Goal: Find contact information: Find contact information

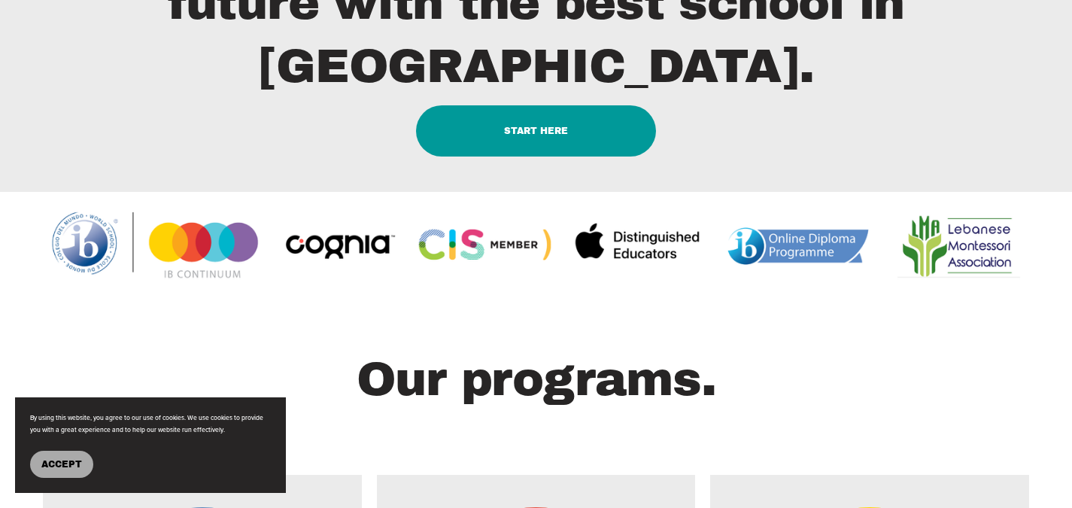
scroll to position [1940, 0]
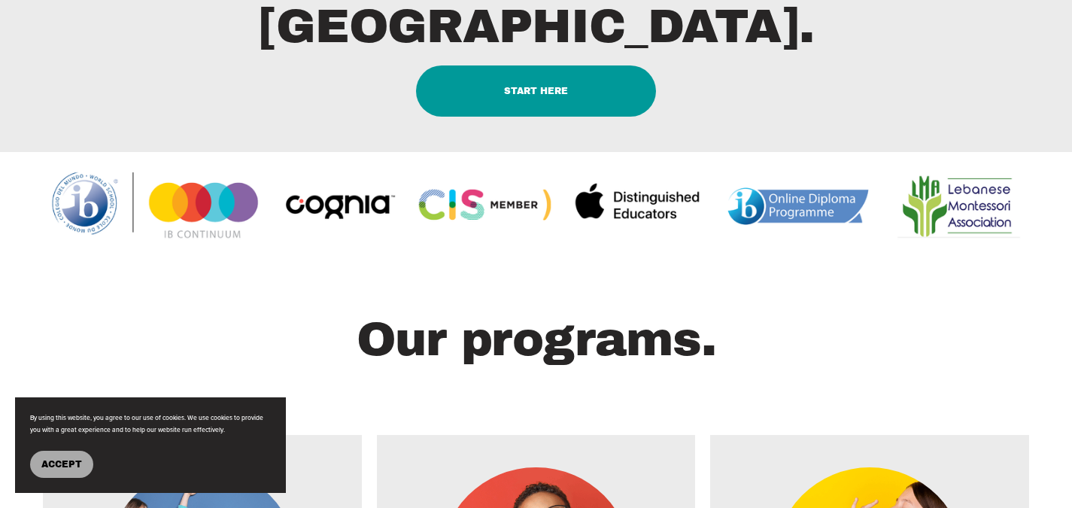
type input "****"
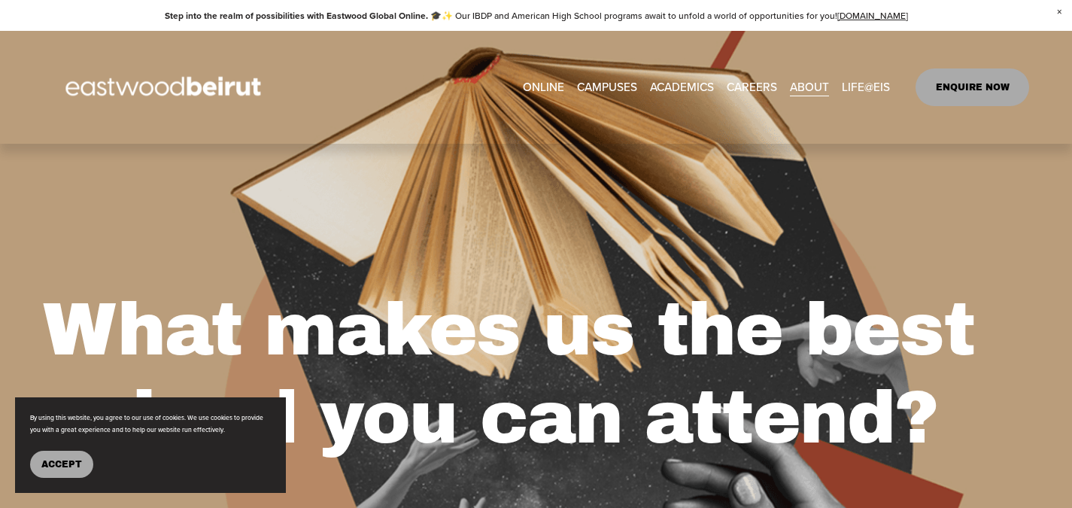
click at [63, 462] on span "Accept" at bounding box center [61, 464] width 41 height 11
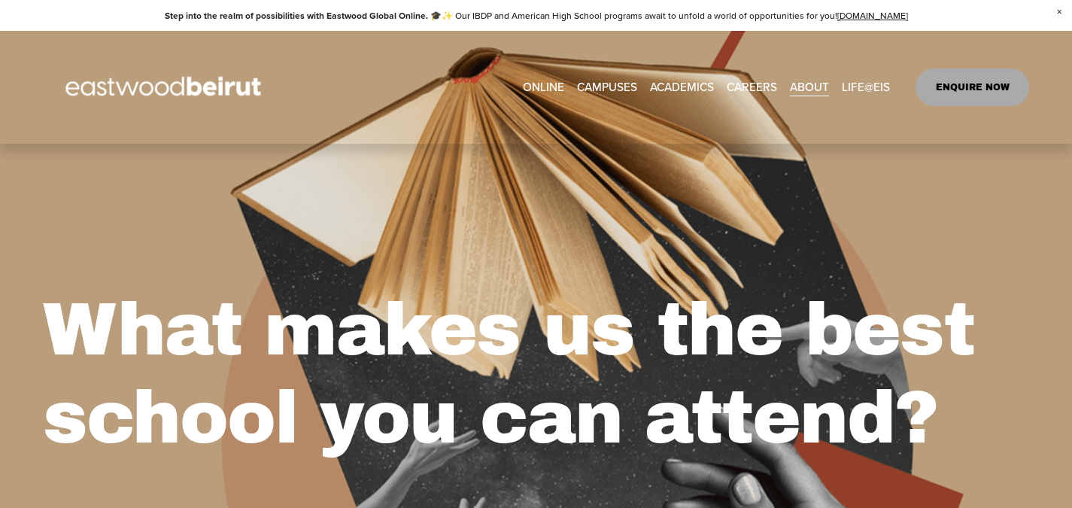
drag, startPoint x: 16, startPoint y: 2, endPoint x: 279, endPoint y: 209, distance: 334.7
click at [279, 209] on div "What makes us the best school you can attend?" at bounding box center [536, 408] width 1072 height 529
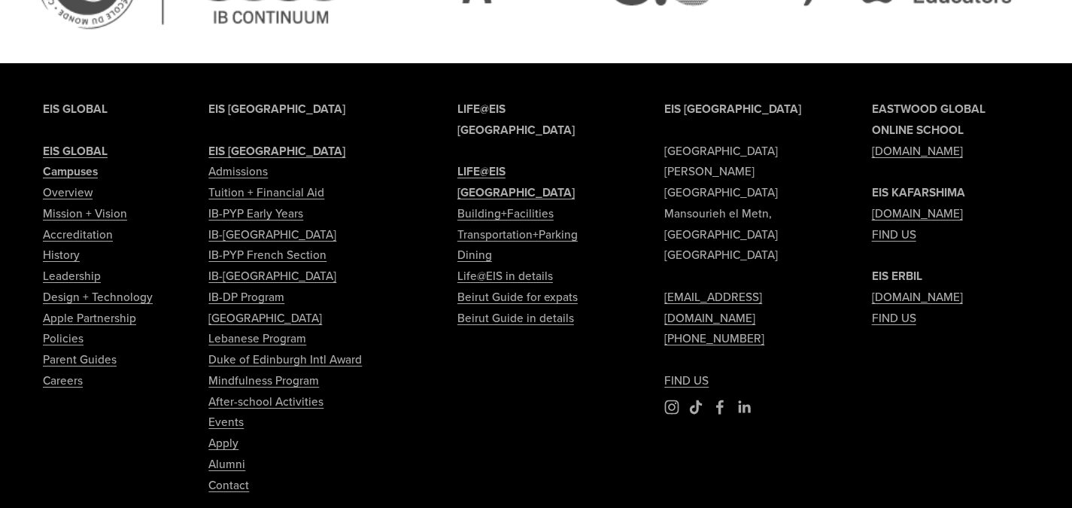
scroll to position [2386, 0]
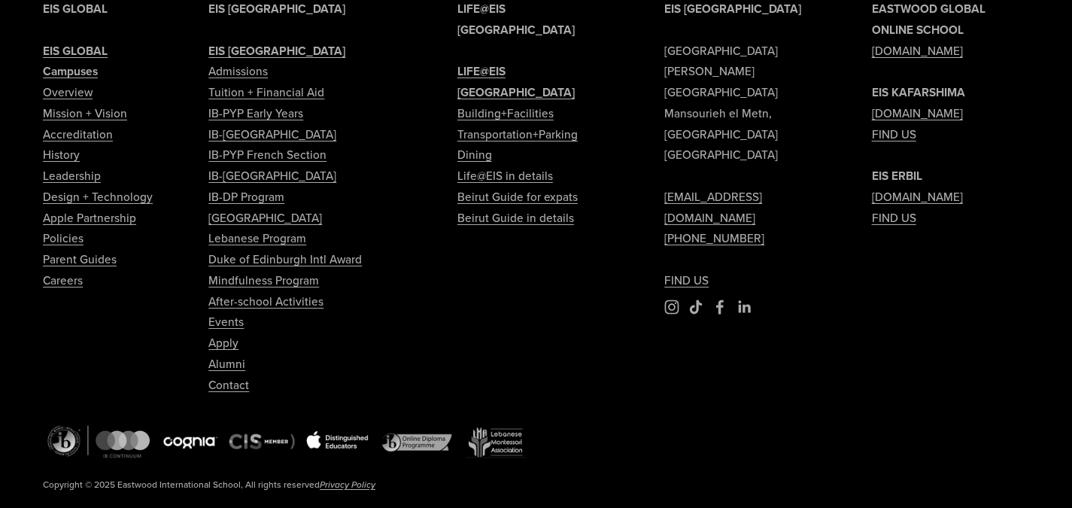
click at [921, 49] on link "[DOMAIN_NAME]" at bounding box center [917, 51] width 91 height 21
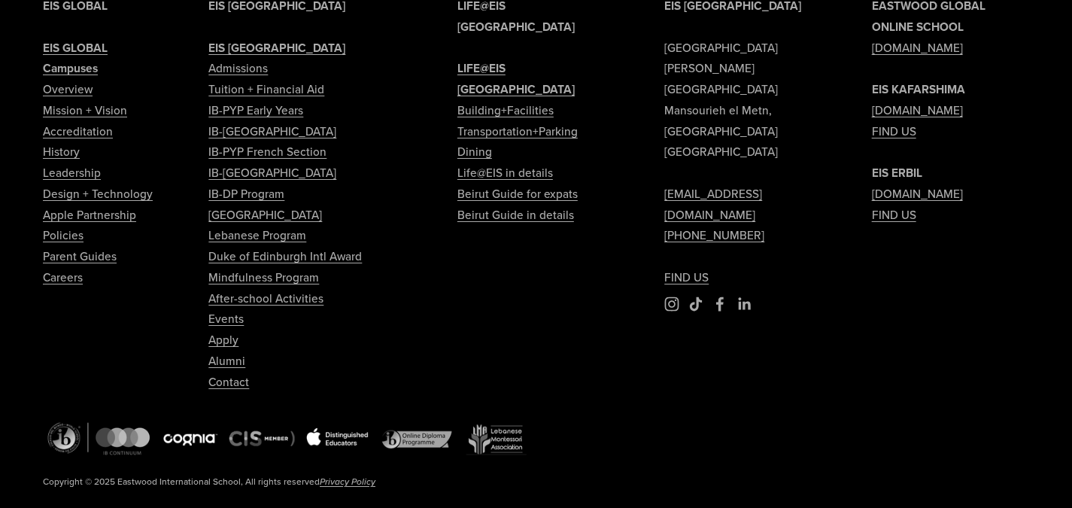
scroll to position [2386, 0]
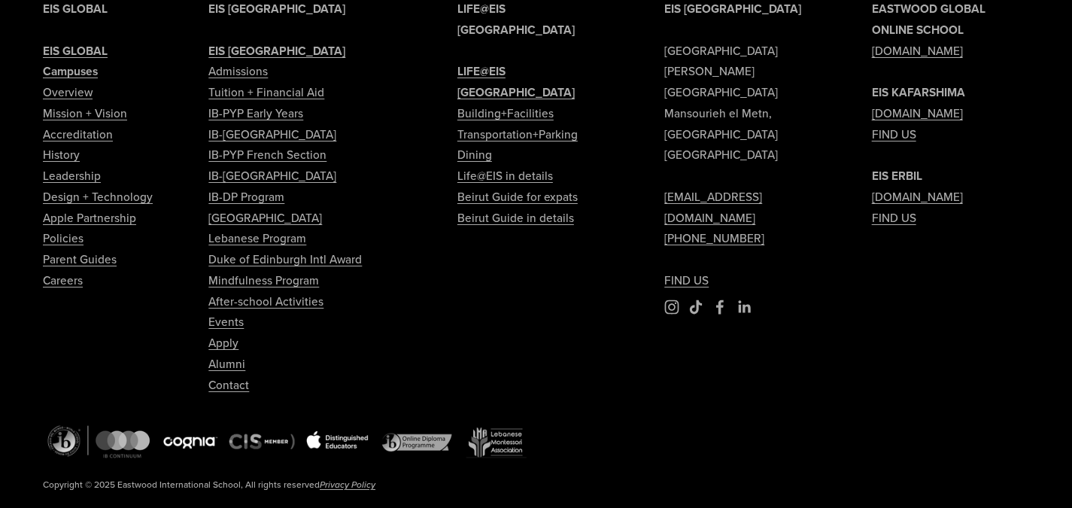
drag, startPoint x: 793, startPoint y: 261, endPoint x: 796, endPoint y: 303, distance: 42.3
click at [796, 303] on div "EIS [GEOGRAPHIC_DATA] [PERSON_NAME][GEOGRAPHIC_DATA] [EMAIL_ADDRESS][DOMAIN_NAM…" at bounding box center [536, 262] width 1072 height 528
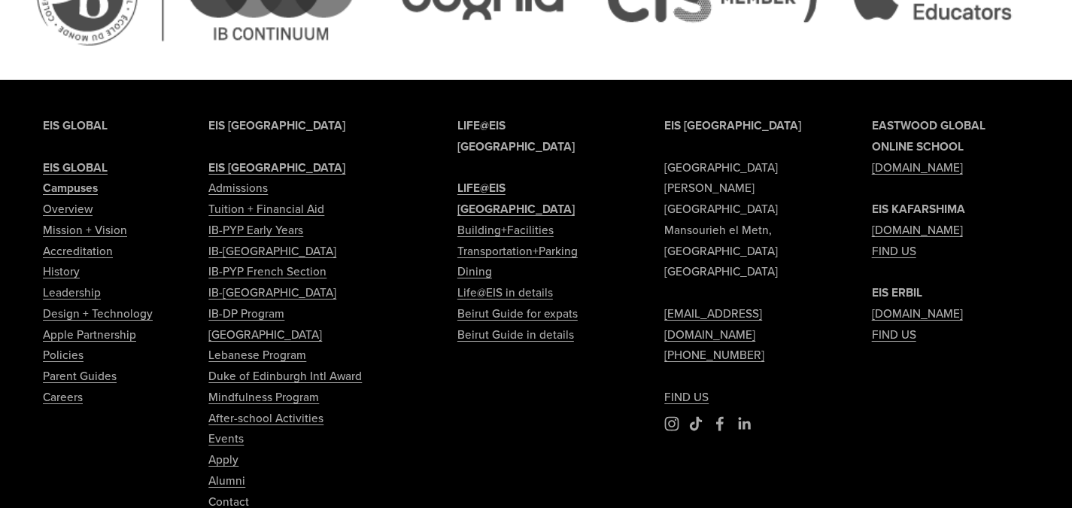
scroll to position [2266, 0]
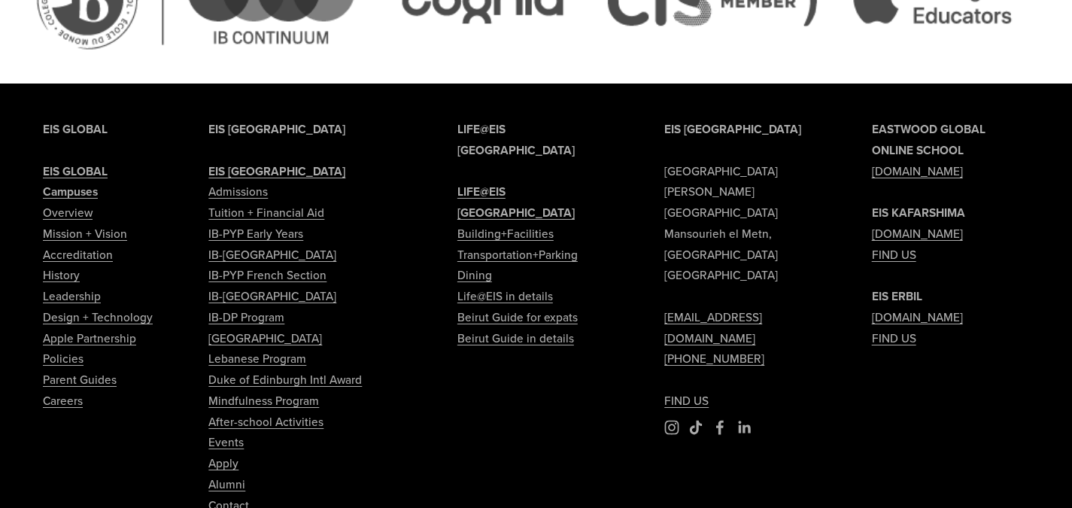
drag, startPoint x: 742, startPoint y: 291, endPoint x: 667, endPoint y: 301, distance: 75.8
click at [667, 301] on p "EIS BEIRUT Eastwood International School Sami Solh Street Mansourieh el Metn, B…" at bounding box center [742, 265] width 157 height 293
copy link "961 4 409307"
drag, startPoint x: 807, startPoint y: 269, endPoint x: 660, endPoint y: 283, distance: 147.3
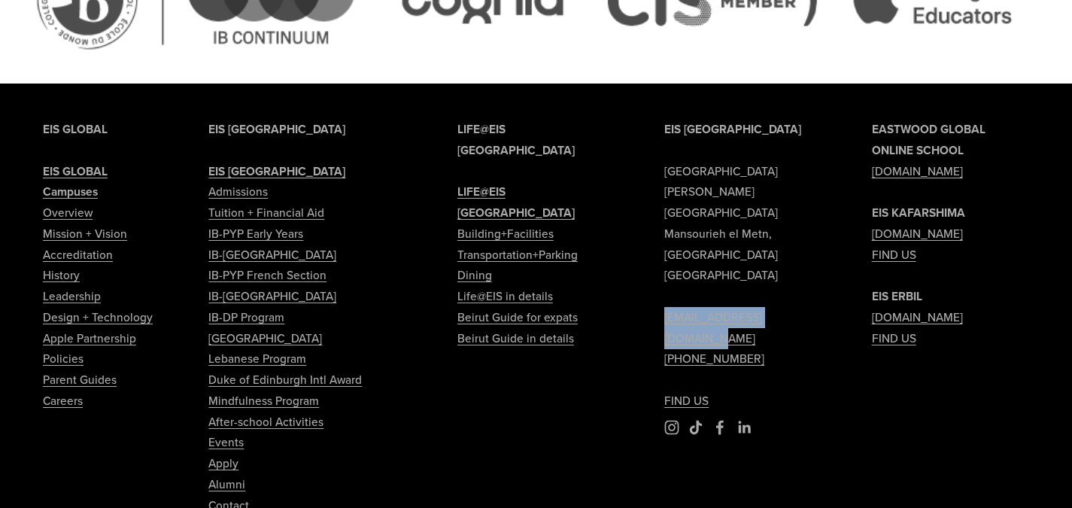
click at [660, 283] on div "EIS BEIRUT Eastwood International School Sami Solh Street Mansourieh el Metn, B…" at bounding box center [536, 383] width 1072 height 528
copy link "[EMAIL_ADDRESS][DOMAIN_NAME]"
click at [724, 412] on use "Facebook" at bounding box center [720, 427] width 30 height 30
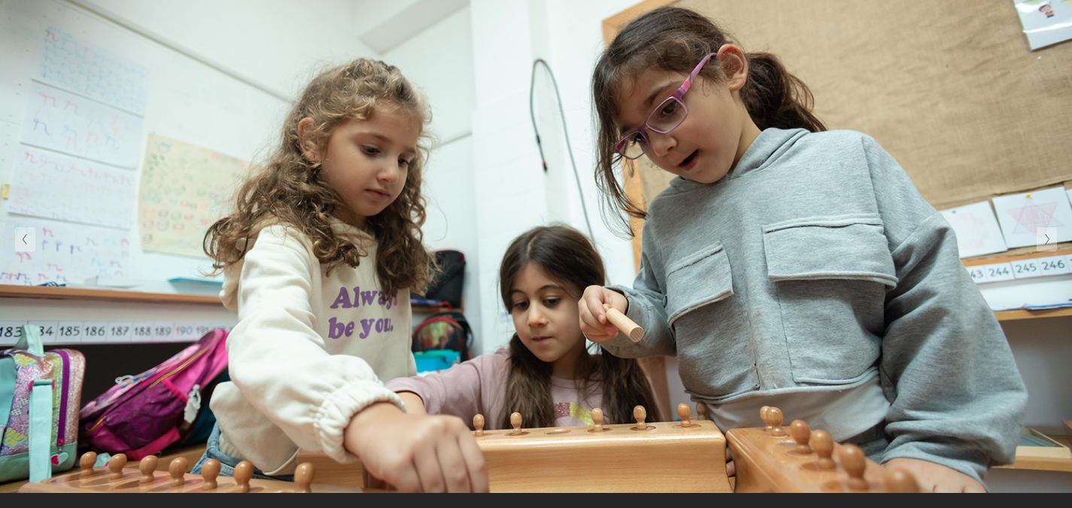
scroll to position [5329, 0]
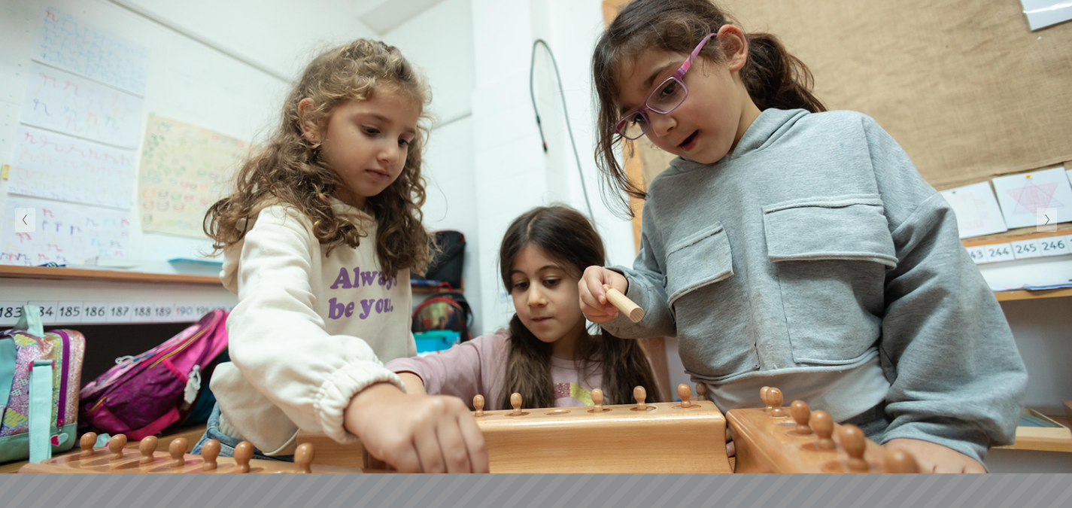
type input "*****"
